Goal: Task Accomplishment & Management: Complete application form

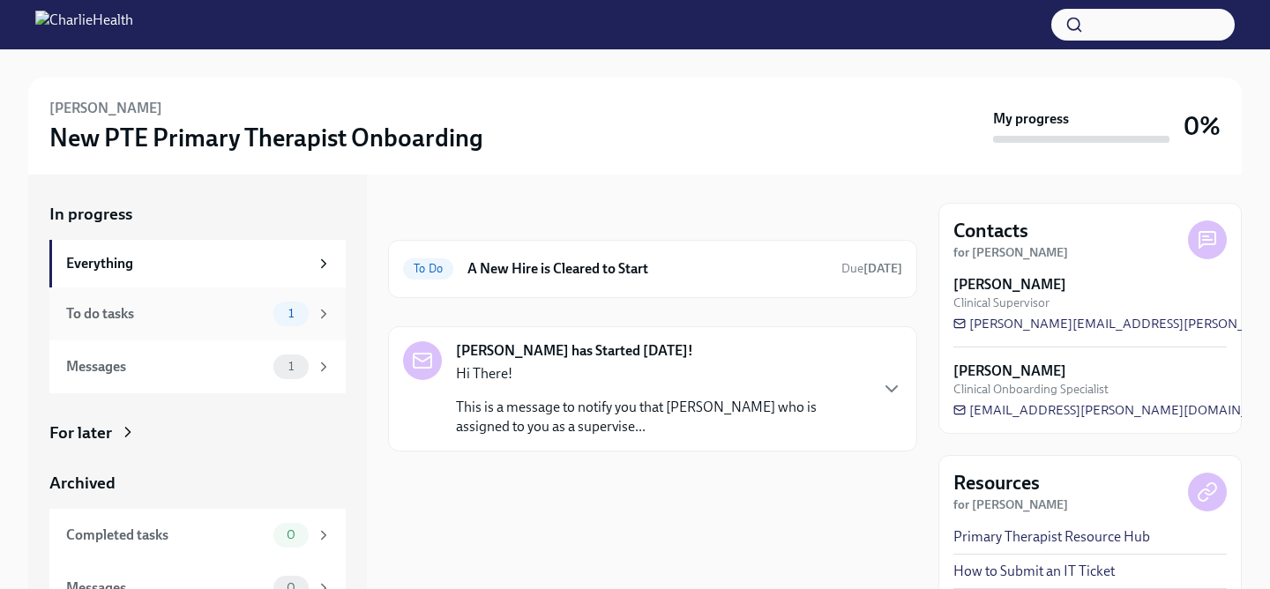
click at [318, 313] on icon at bounding box center [324, 314] width 16 height 16
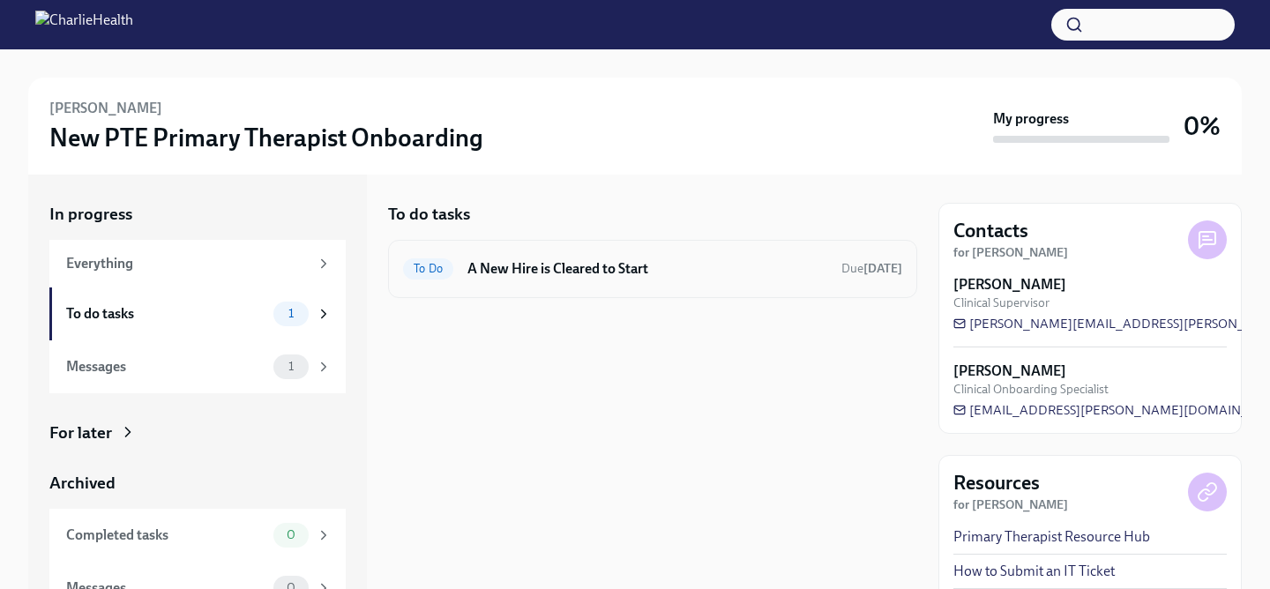
click at [553, 274] on h6 "A New Hire is Cleared to Start" at bounding box center [647, 268] width 360 height 19
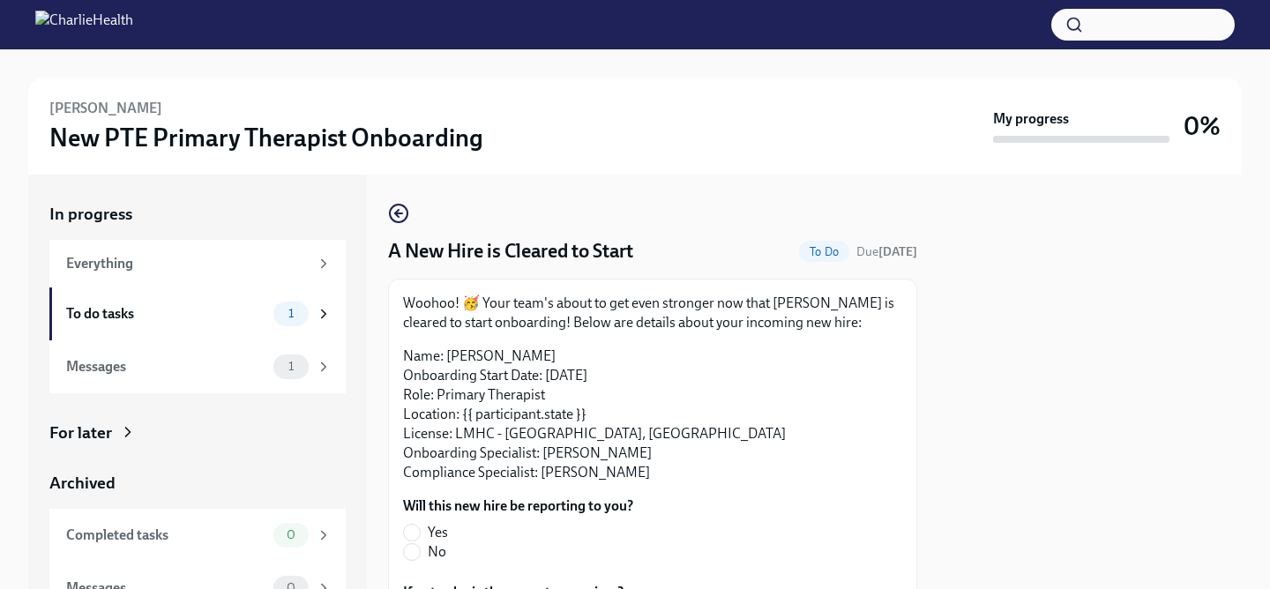
click at [421, 532] on label "Yes" at bounding box center [511, 532] width 216 height 19
click at [420, 532] on input "Yes" at bounding box center [412, 533] width 16 height 16
radio input "true"
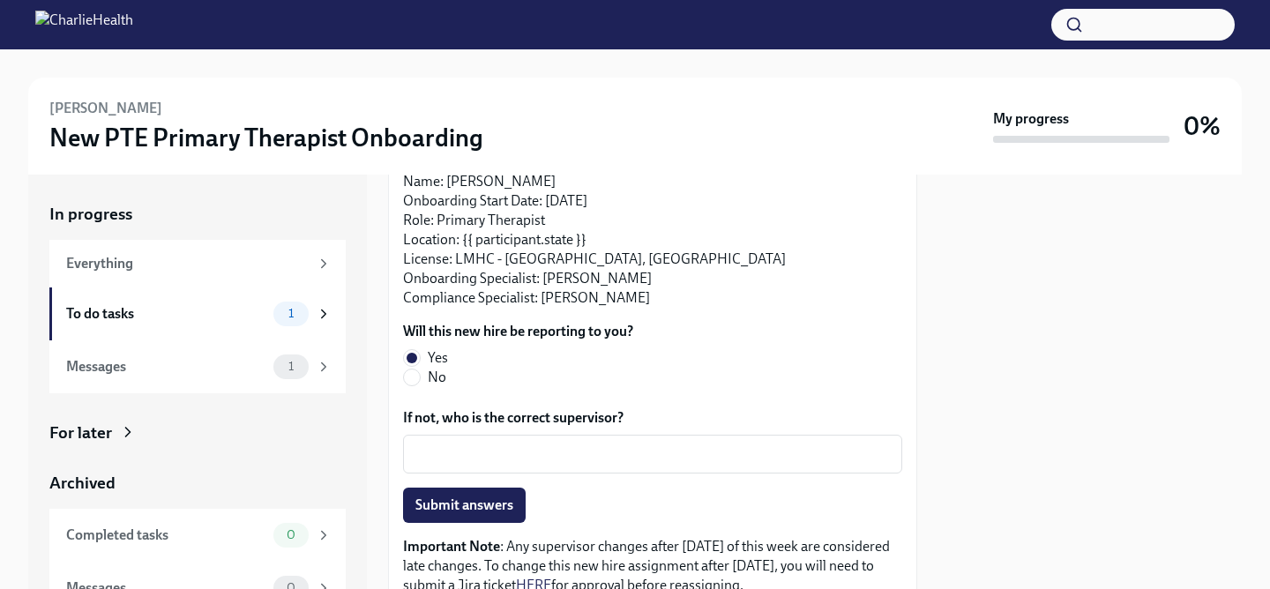
scroll to position [252, 0]
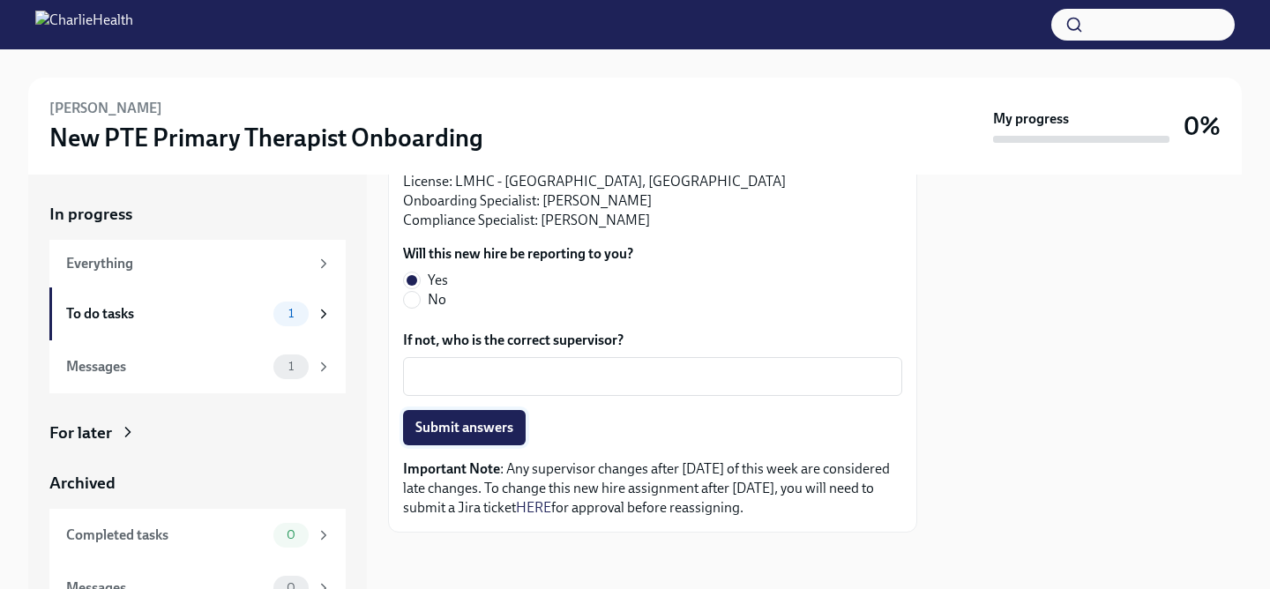
click at [468, 428] on span "Submit answers" at bounding box center [464, 428] width 98 height 18
click at [212, 365] on div "Messages" at bounding box center [166, 366] width 200 height 19
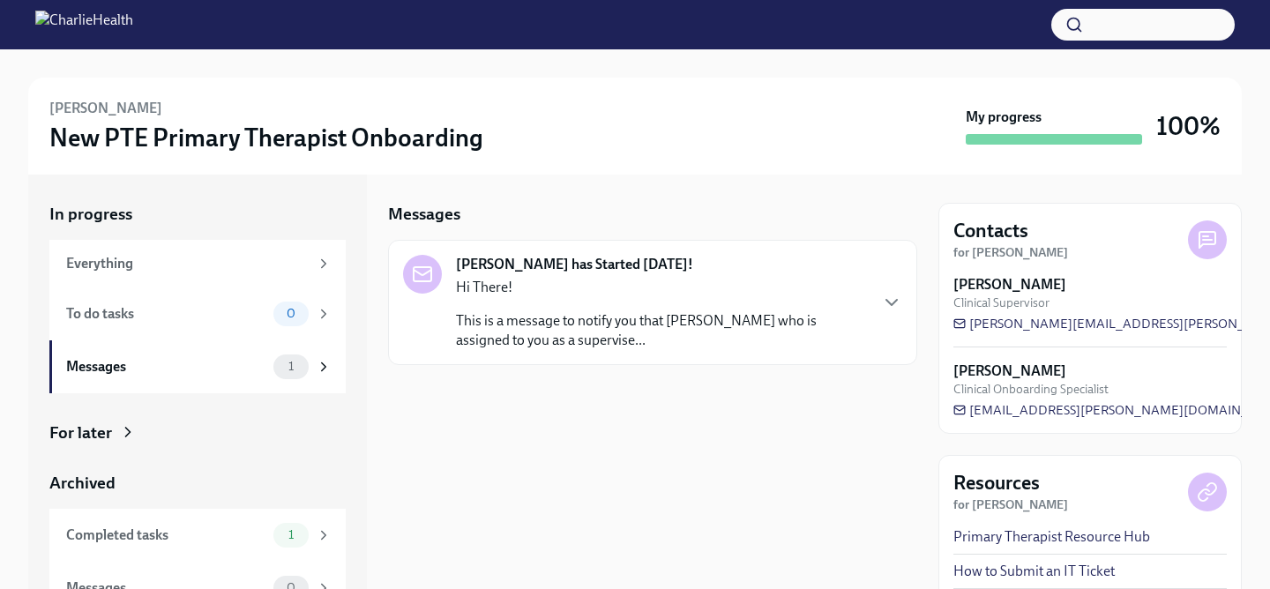
scroll to position [26, 0]
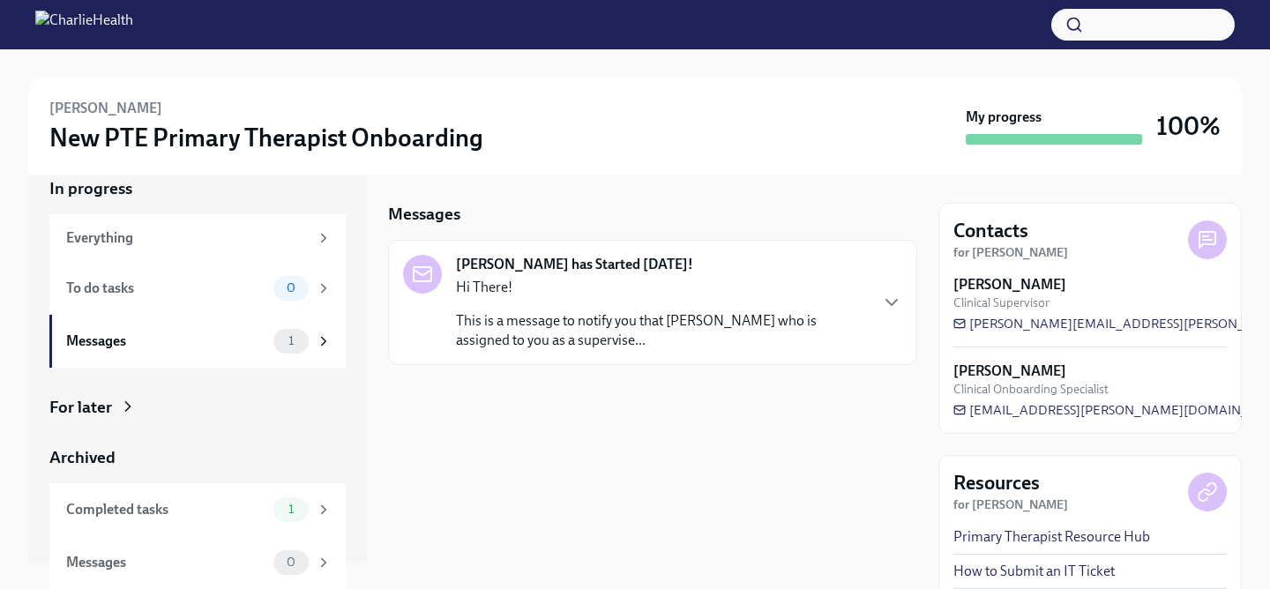
click at [128, 412] on icon at bounding box center [128, 407] width 18 height 18
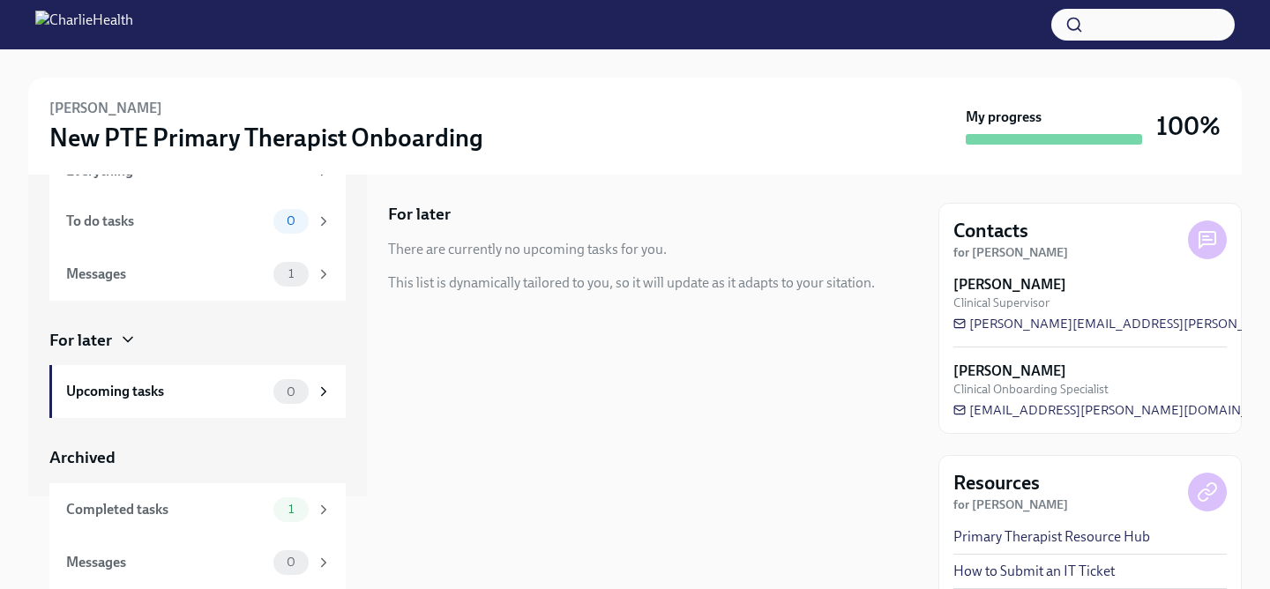
click at [1001, 246] on strong "for Laurin Taylor" at bounding box center [1010, 252] width 115 height 15
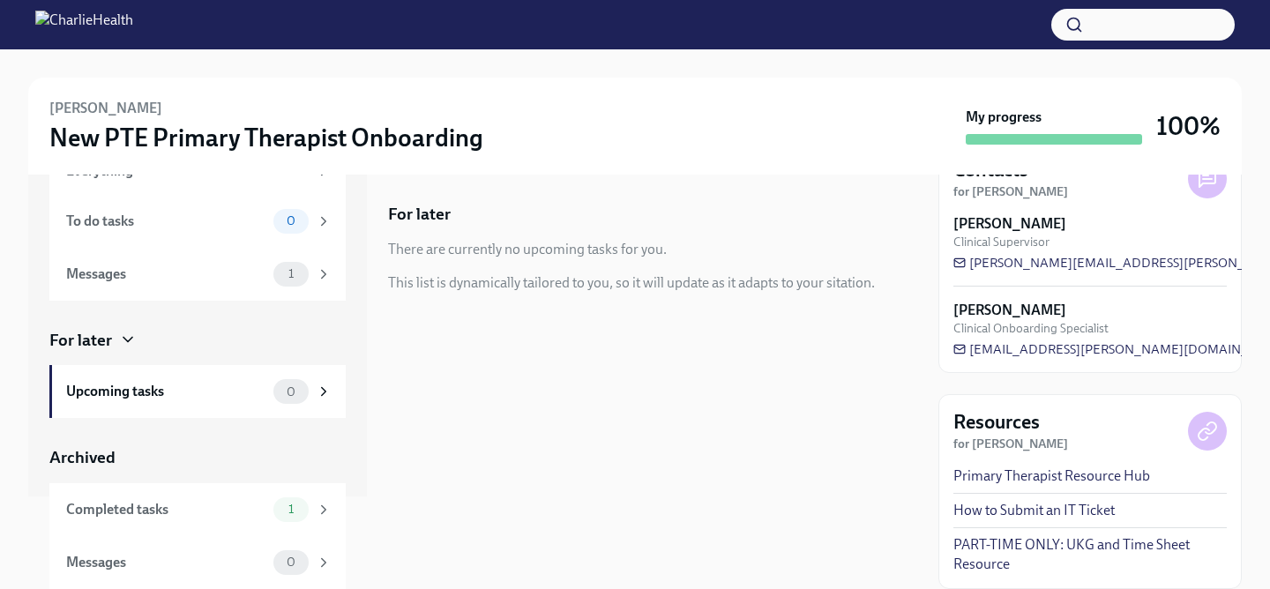
click at [1034, 474] on link "Primary Therapist Resource Hub" at bounding box center [1051, 475] width 197 height 19
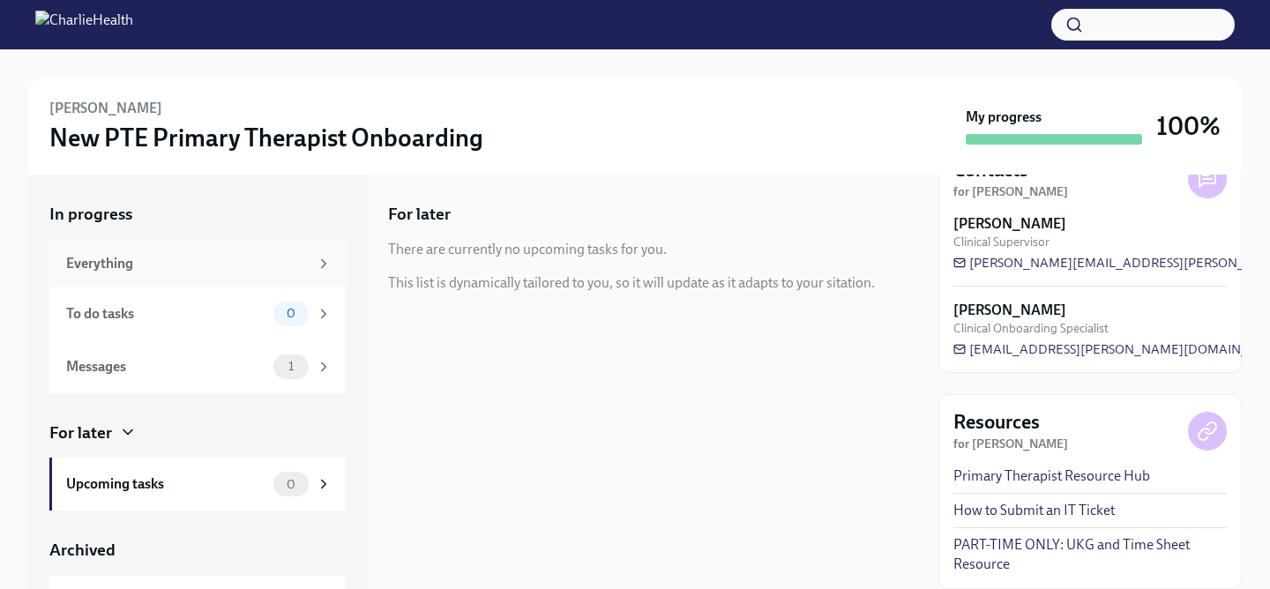
click at [323, 270] on icon at bounding box center [324, 264] width 16 height 16
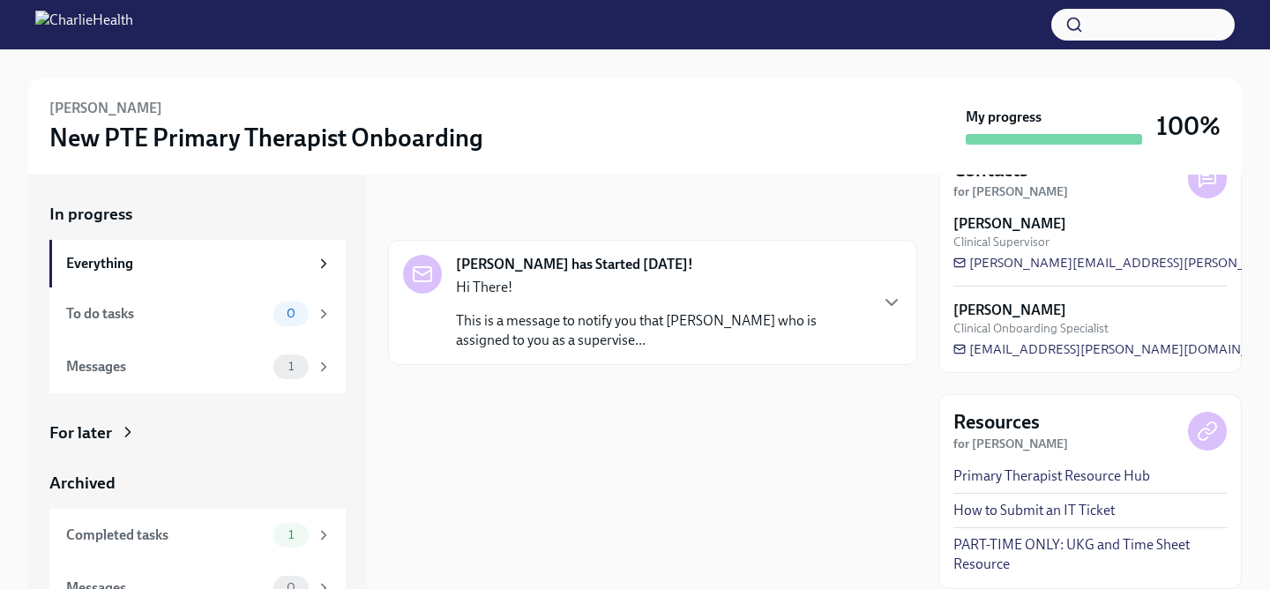
click at [870, 303] on div "Laurin Taylor has Started Today! Hi There! This is a message to notify you that…" at bounding box center [652, 302] width 499 height 95
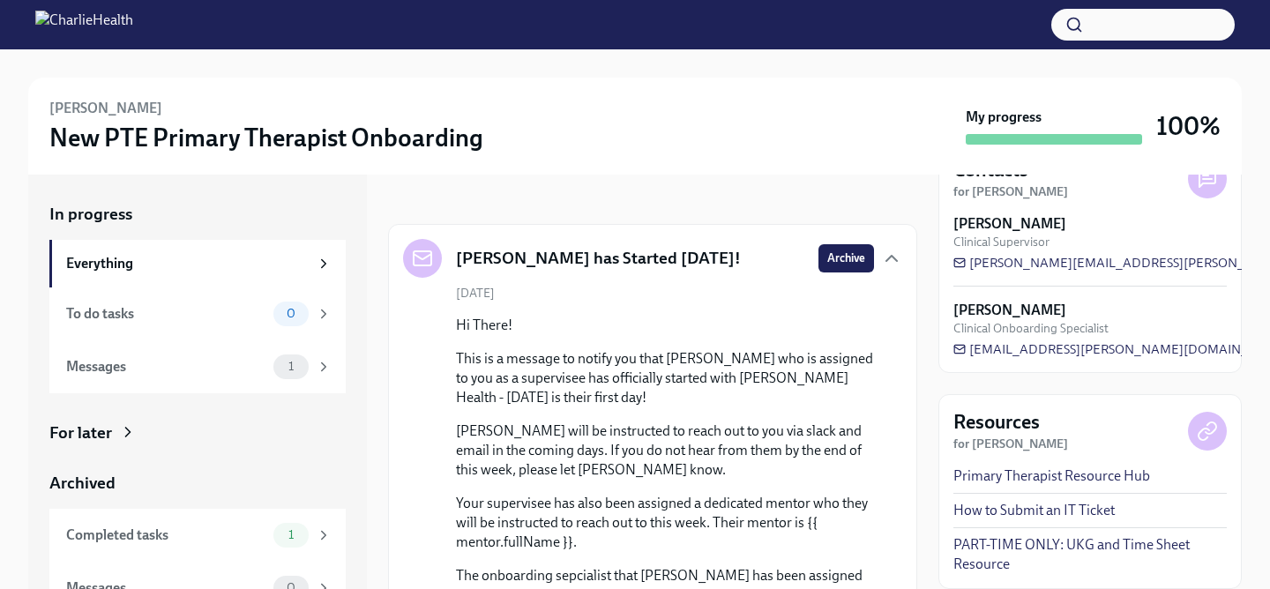
scroll to position [19, 0]
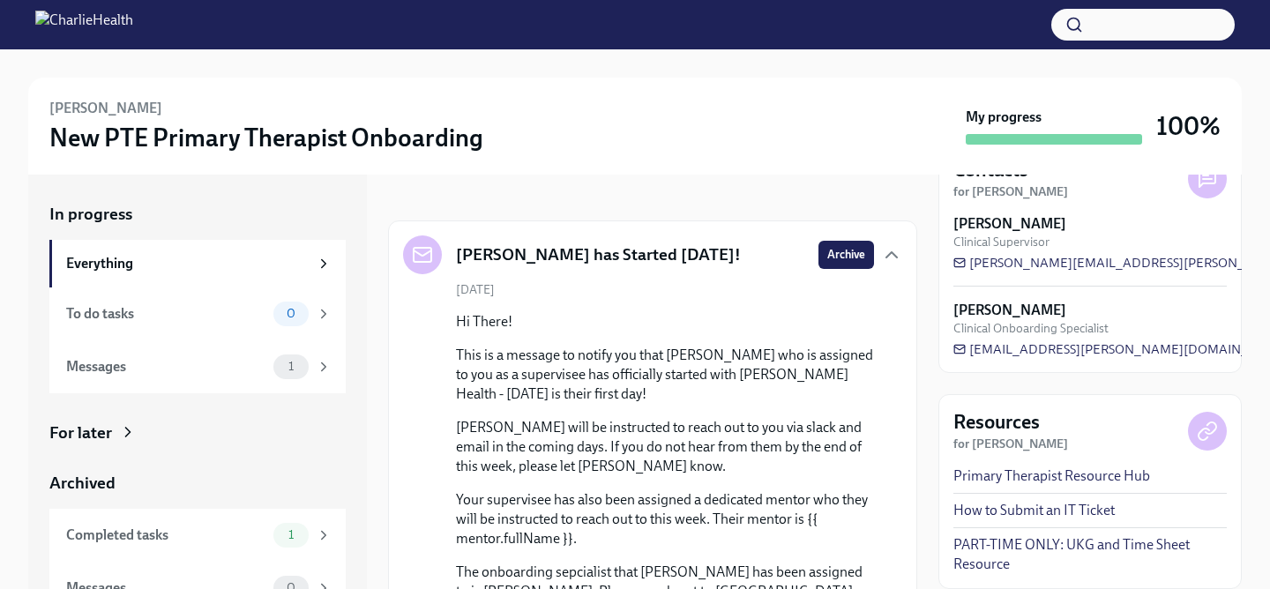
click at [410, 136] on h3 "New PTE Primary Therapist Onboarding" at bounding box center [266, 138] width 434 height 32
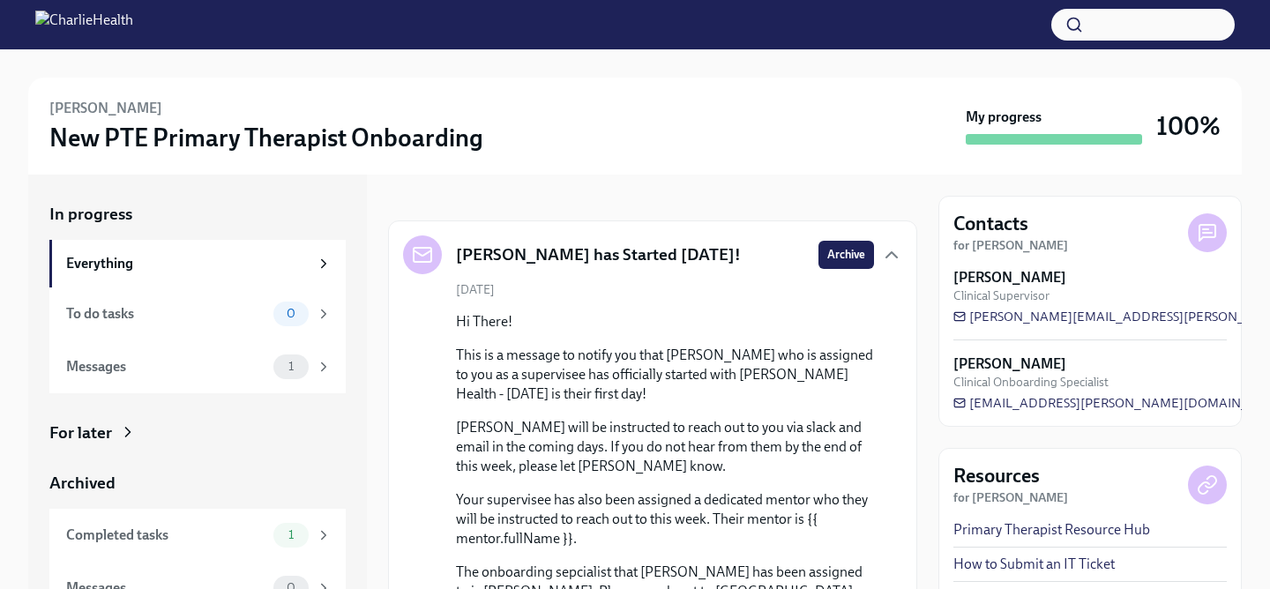
scroll to position [0, 0]
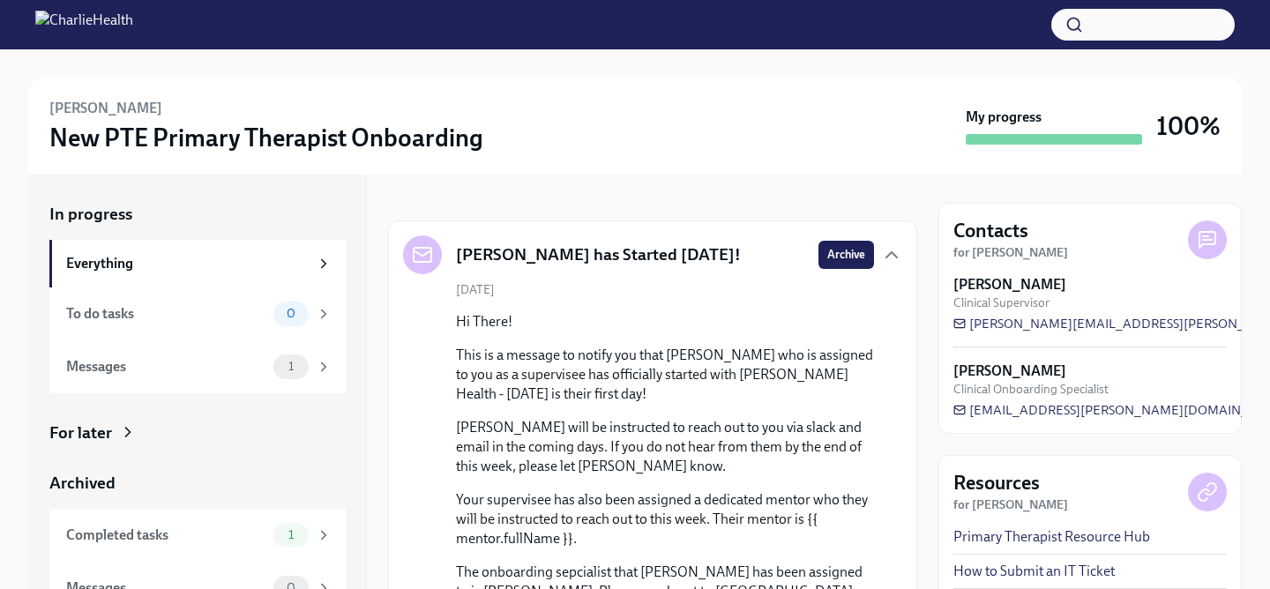
click at [1023, 249] on strong "for Laurin Taylor" at bounding box center [1010, 252] width 115 height 15
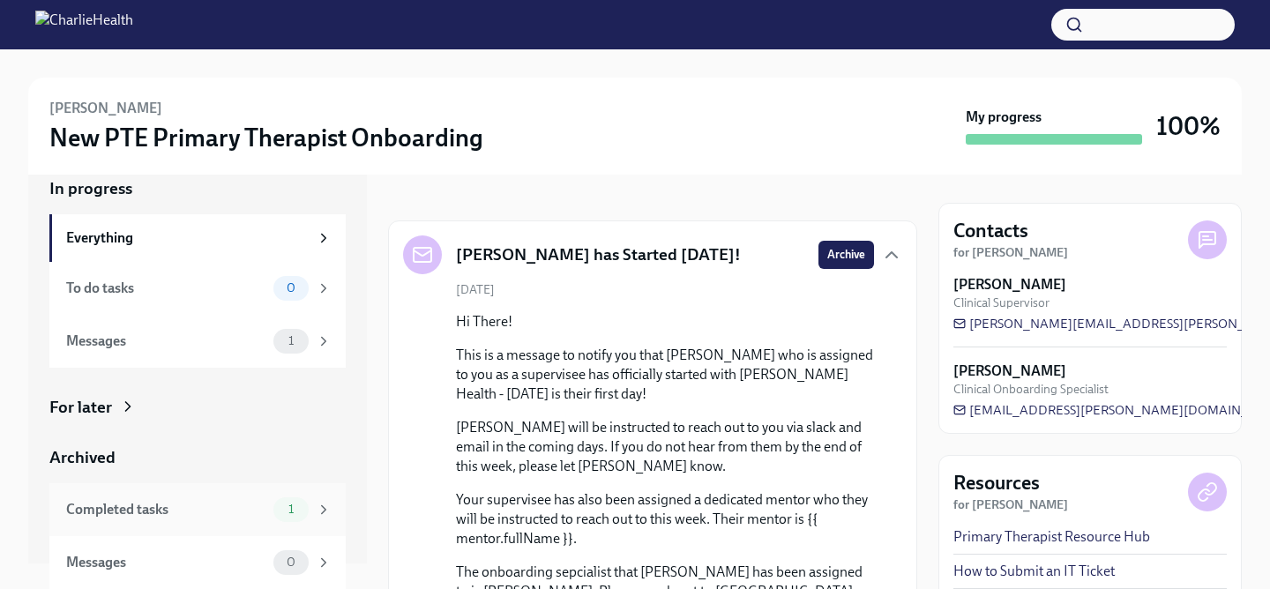
click at [148, 509] on div "Completed tasks" at bounding box center [166, 509] width 200 height 19
